Goal: Task Accomplishment & Management: Use online tool/utility

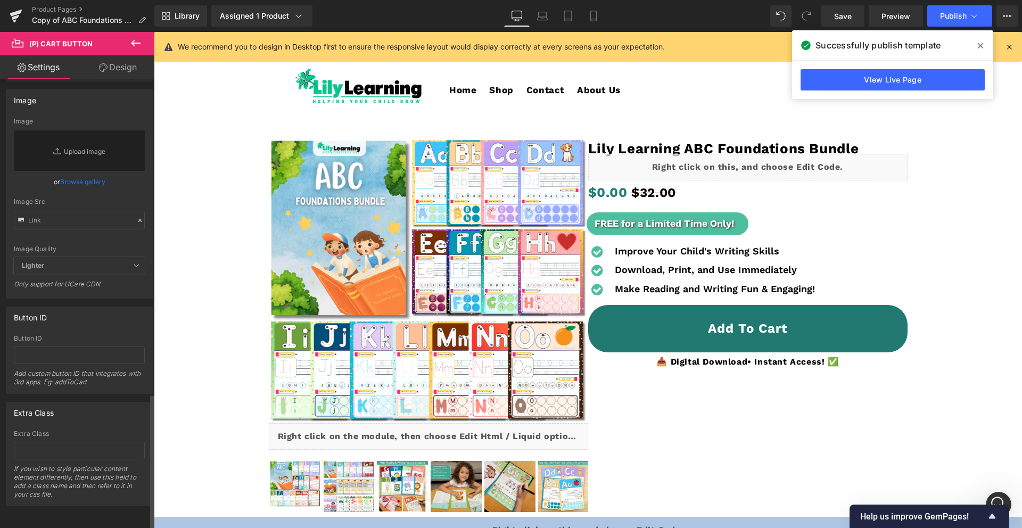
scroll to position [1051, 0]
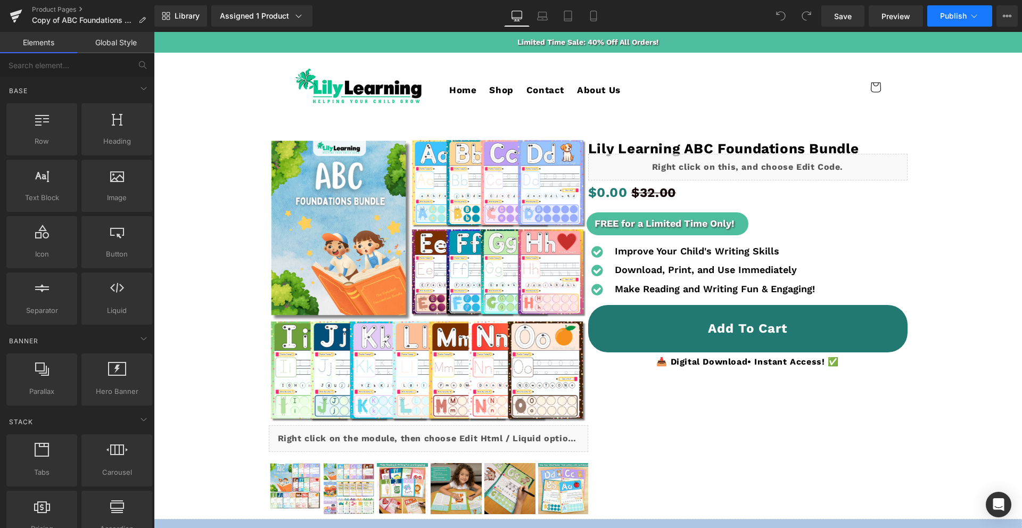
click at [939, 13] on button "Publish" at bounding box center [959, 15] width 65 height 21
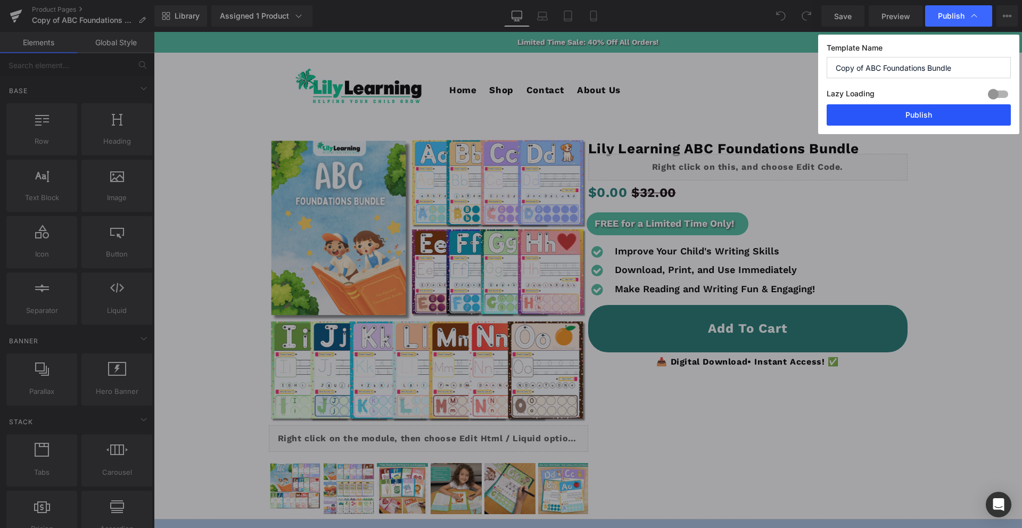
click at [869, 118] on button "Publish" at bounding box center [919, 114] width 184 height 21
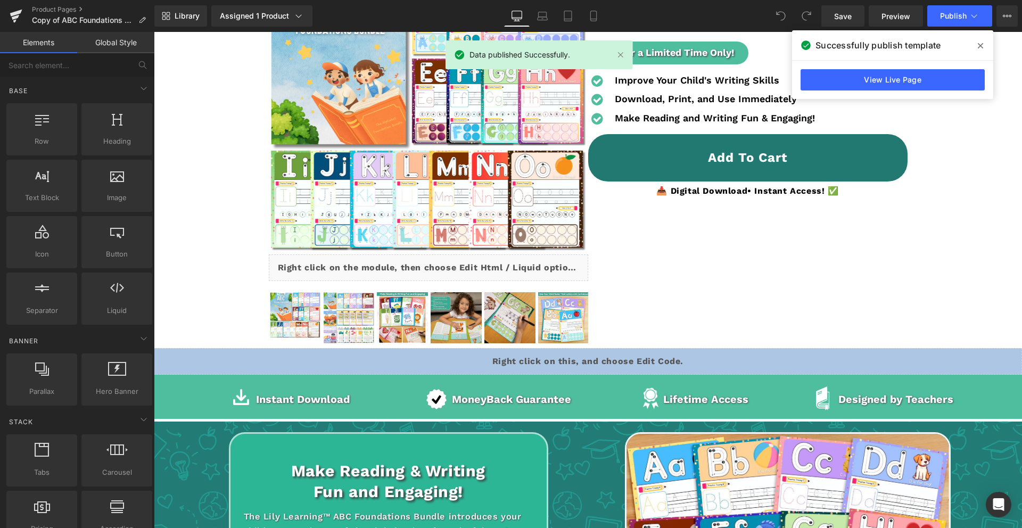
scroll to position [200, 0]
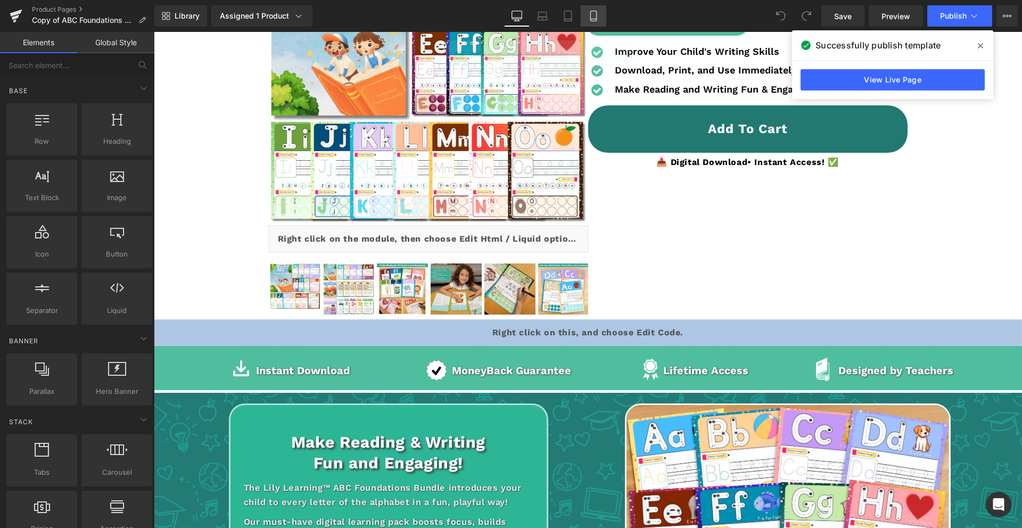
click at [589, 22] on link "Mobile" at bounding box center [594, 15] width 26 height 21
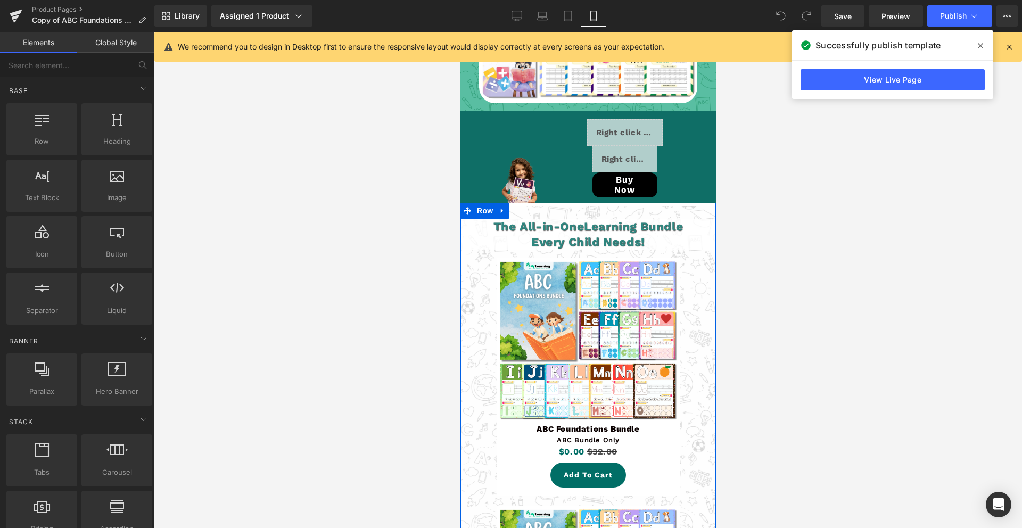
scroll to position [2626, 0]
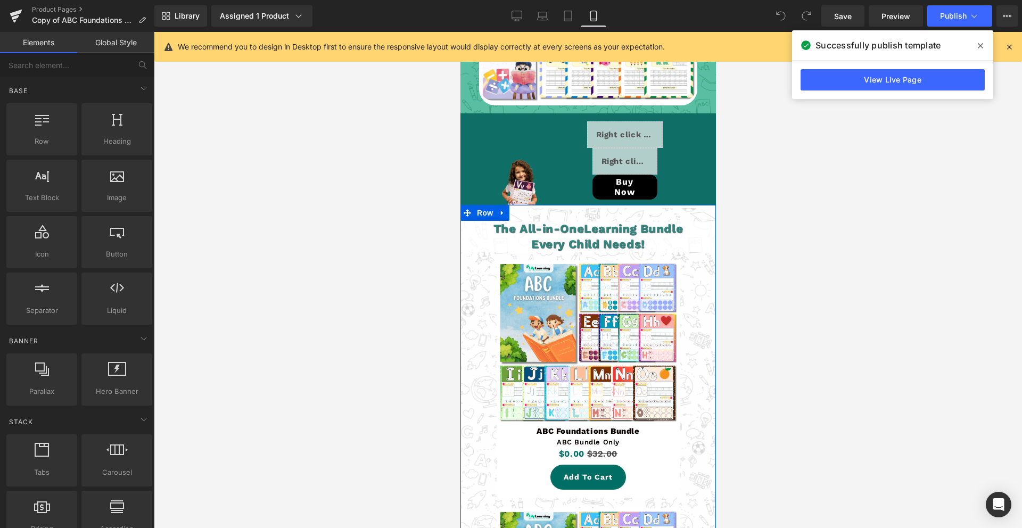
click at [591, 277] on div "Sale Off (P) Image Row ABC Foundations Bundle Text Block ABC Bundle Only Text B…" at bounding box center [588, 378] width 184 height 237
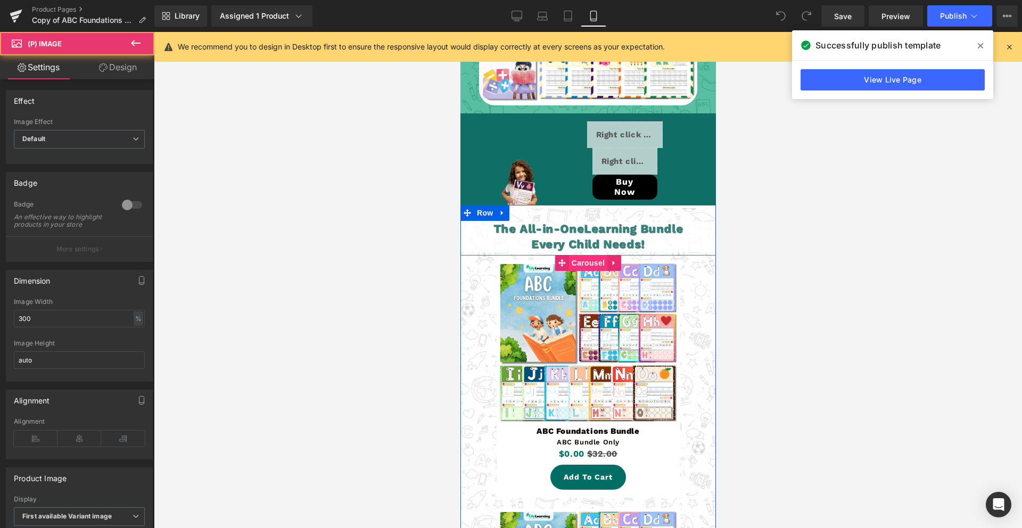
drag, startPoint x: 590, startPoint y: 248, endPoint x: 589, endPoint y: 253, distance: 6.1
click at [590, 255] on span "Carousel" at bounding box center [588, 263] width 38 height 16
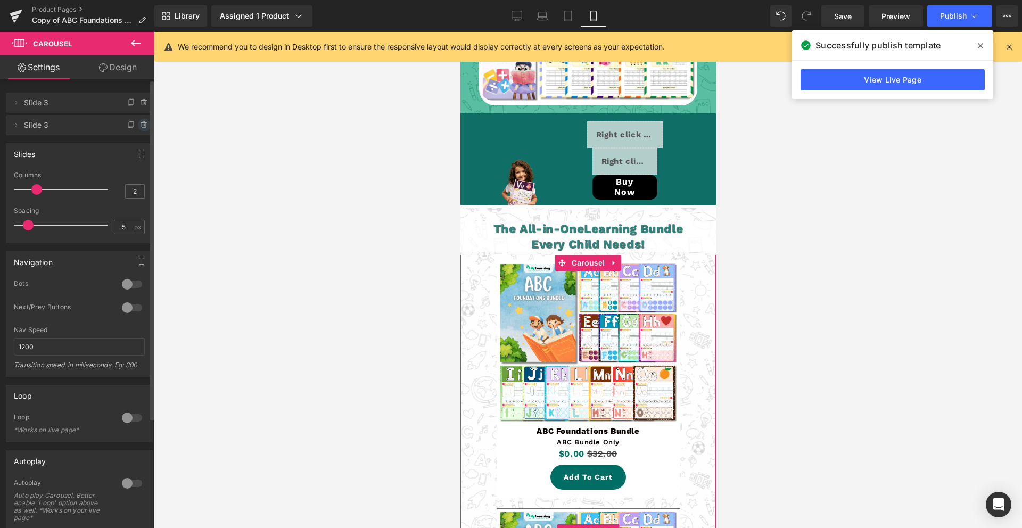
click at [140, 127] on icon at bounding box center [144, 125] width 9 height 9
click at [137, 129] on button "Delete" at bounding box center [133, 126] width 34 height 14
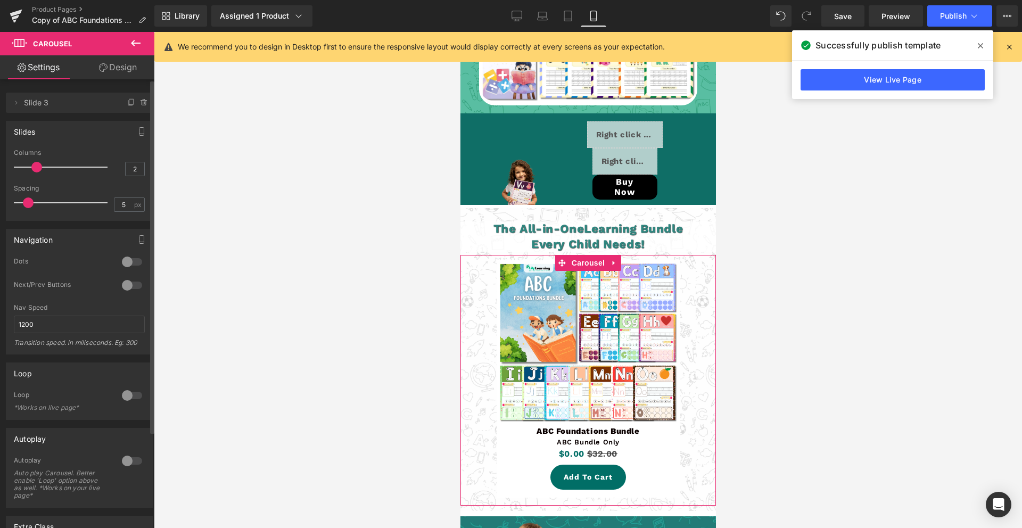
drag, startPoint x: -11, startPoint y: 170, endPoint x: -43, endPoint y: 170, distance: 31.4
click at [0, 170] on html "Carousel You are previewing how the will restyle your page. You can not edit El…" at bounding box center [511, 264] width 1022 height 528
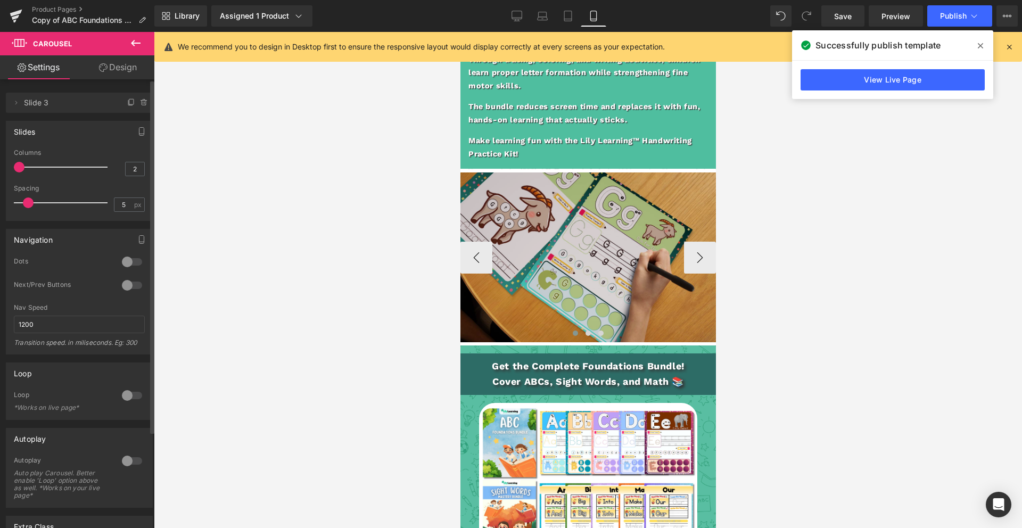
scroll to position [2090, 0]
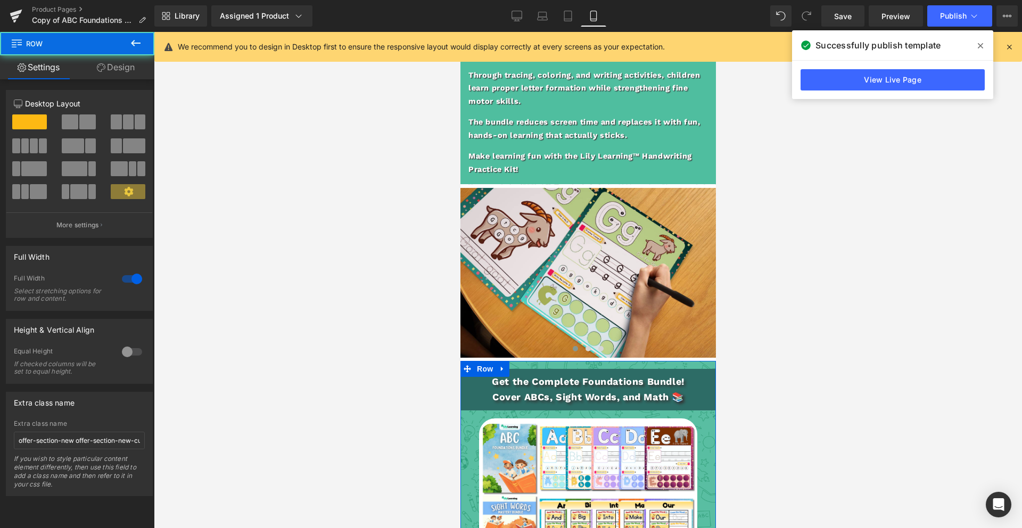
click at [505, 365] on icon at bounding box center [501, 369] width 7 height 8
drag, startPoint x: 529, startPoint y: 358, endPoint x: 557, endPoint y: 391, distance: 44.2
click at [529, 365] on icon at bounding box center [529, 368] width 7 height 7
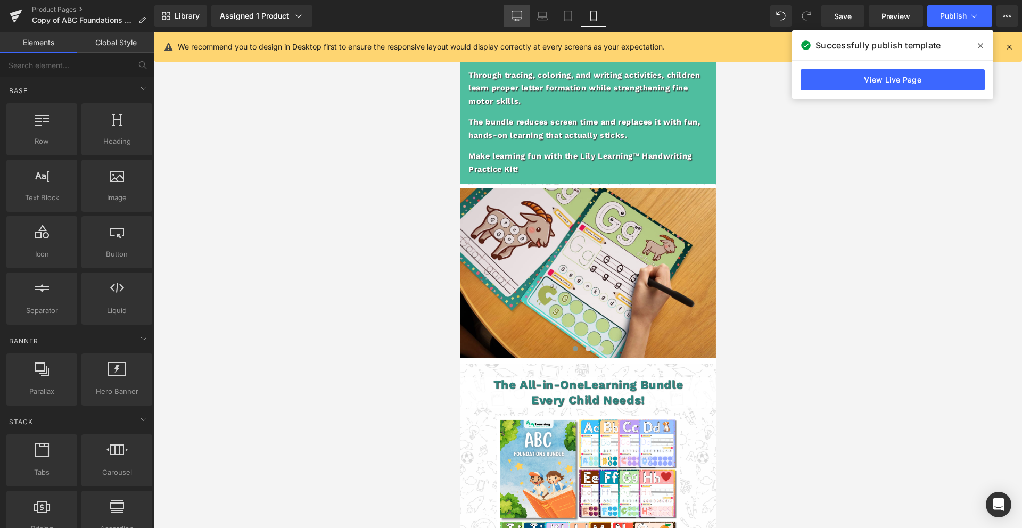
click at [524, 17] on link "Desktop" at bounding box center [517, 15] width 26 height 21
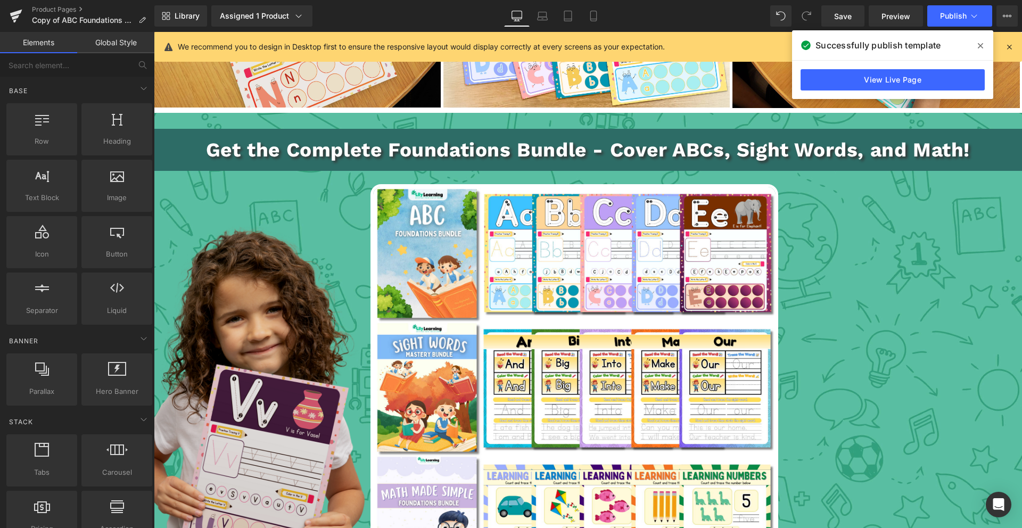
scroll to position [1606, 0]
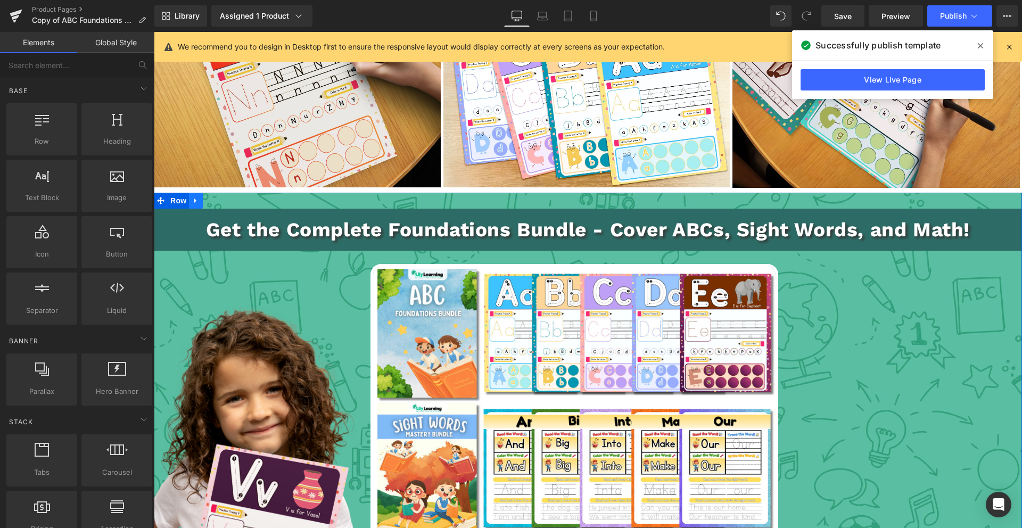
click at [200, 204] on link at bounding box center [196, 201] width 14 height 16
click at [223, 202] on icon at bounding box center [223, 200] width 7 height 7
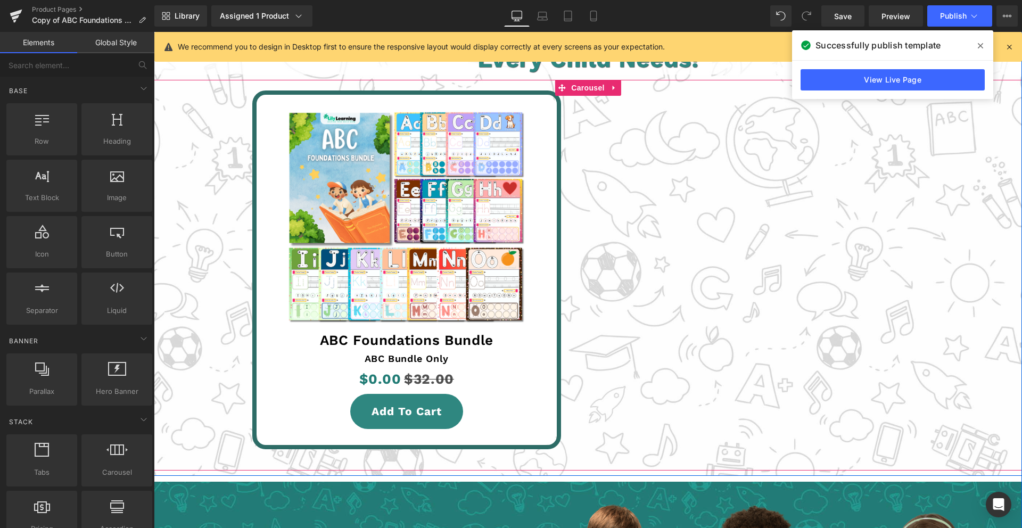
scroll to position [1798, 0]
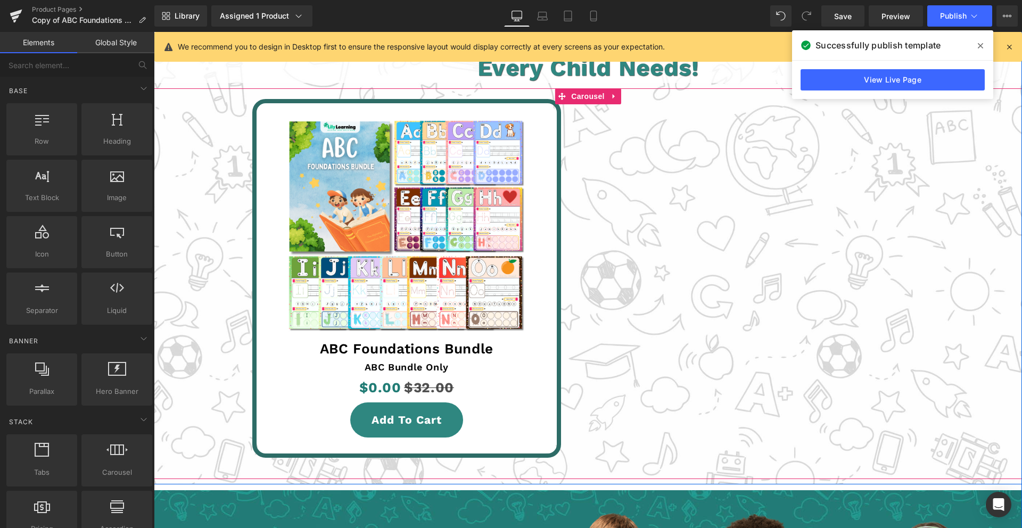
click at [409, 270] on img at bounding box center [407, 225] width 290 height 213
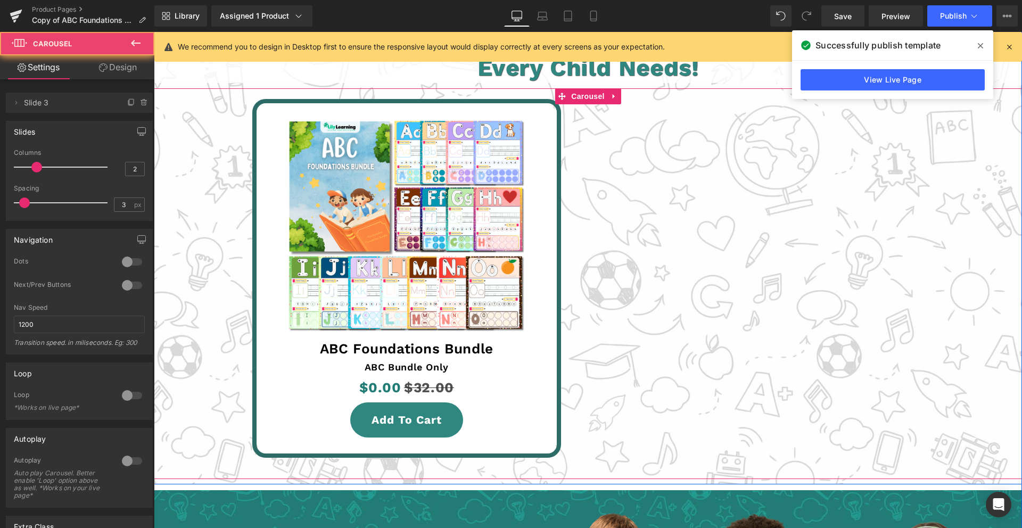
click at [568, 113] on div "Sale Off (P) Image Row" at bounding box center [406, 278] width 361 height 380
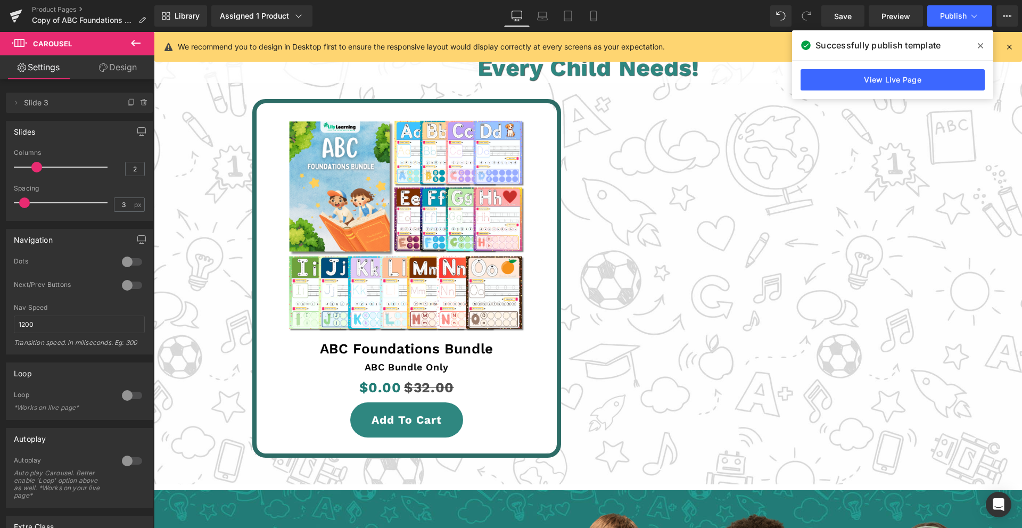
drag, startPoint x: 30, startPoint y: 171, endPoint x: -39, endPoint y: 168, distance: 69.3
click at [0, 168] on html "Carousel You are previewing how the will restyle your page. You can not edit El…" at bounding box center [511, 264] width 1022 height 528
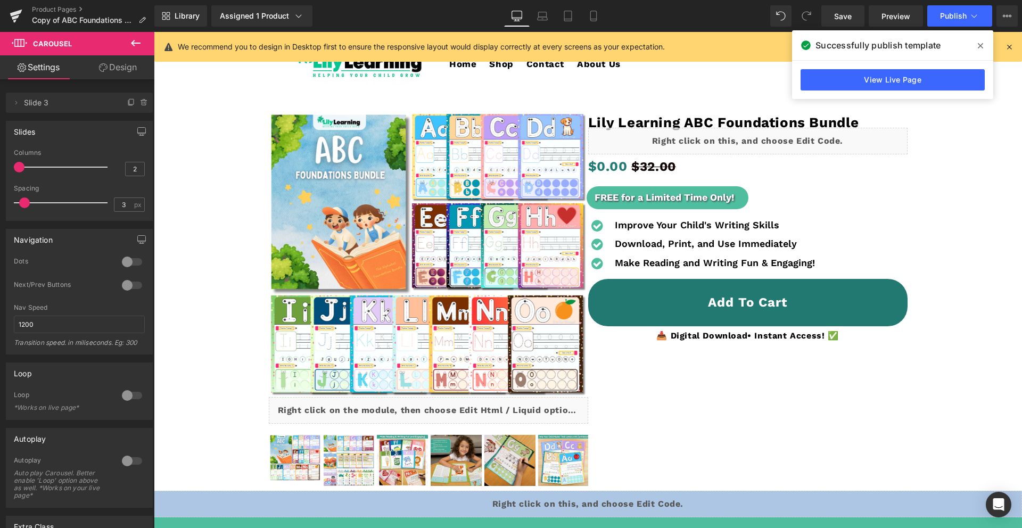
scroll to position [0, 0]
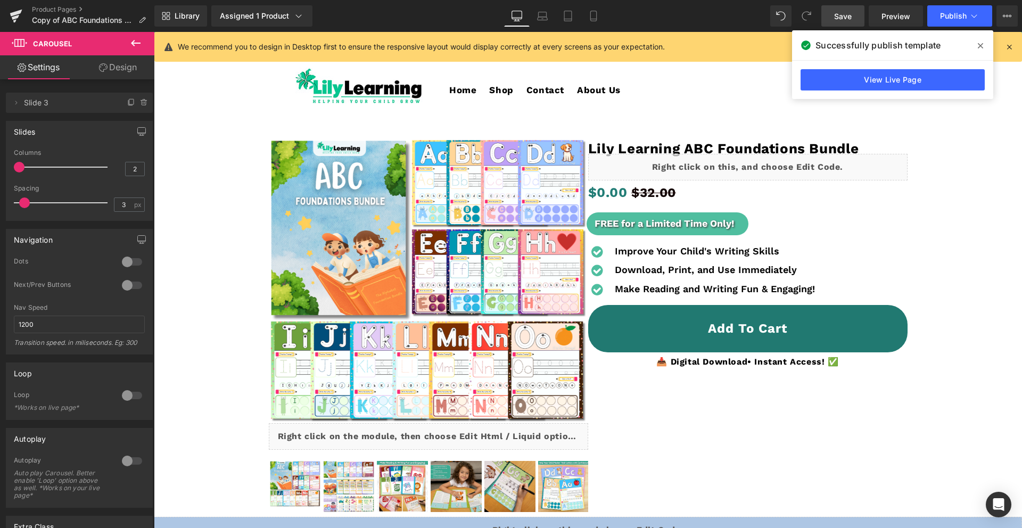
click at [848, 6] on link "Save" at bounding box center [842, 15] width 43 height 21
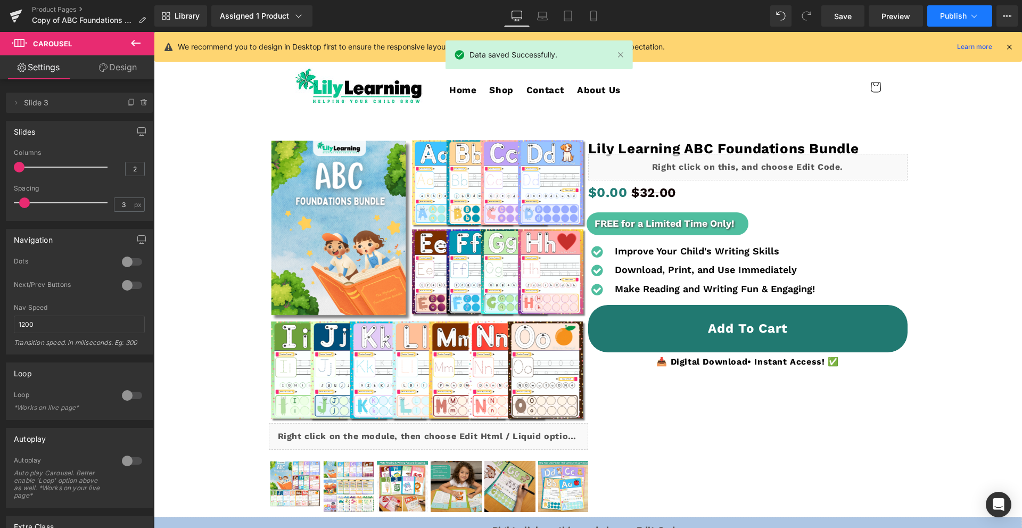
click at [938, 13] on button "Publish" at bounding box center [959, 15] width 65 height 21
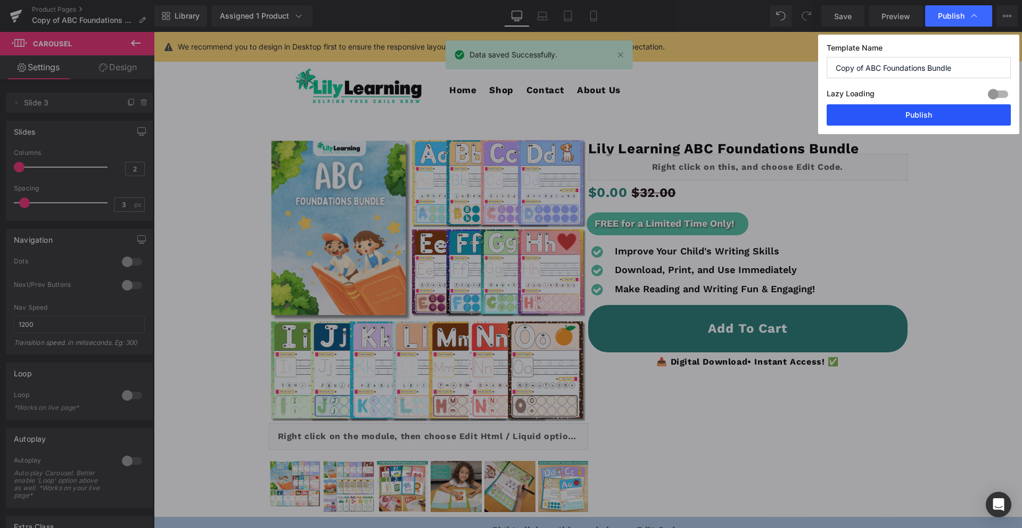
click at [929, 106] on button "Publish" at bounding box center [919, 114] width 184 height 21
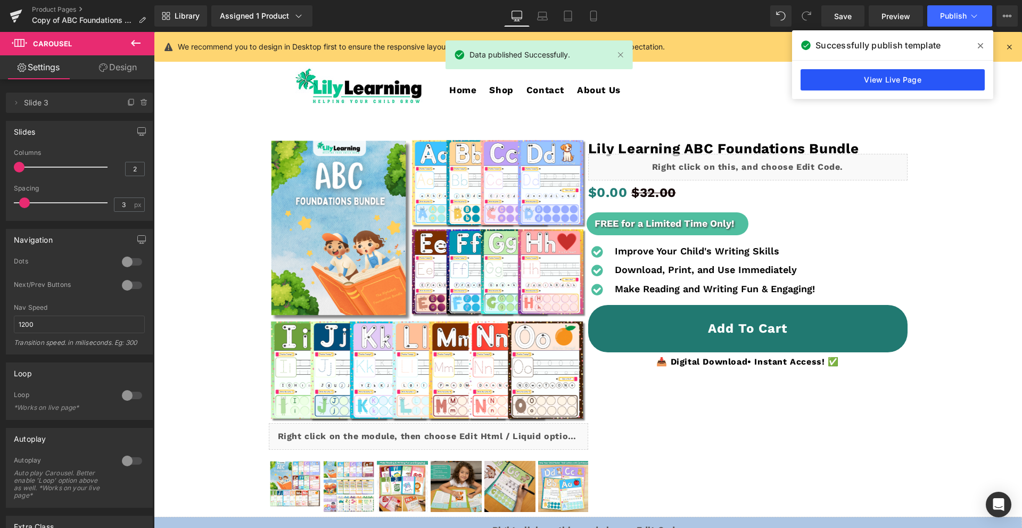
click at [902, 86] on link "View Live Page" at bounding box center [893, 79] width 184 height 21
